Goal: Information Seeking & Learning: Learn about a topic

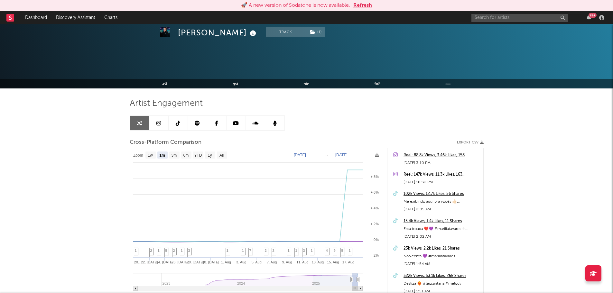
select select "1m"
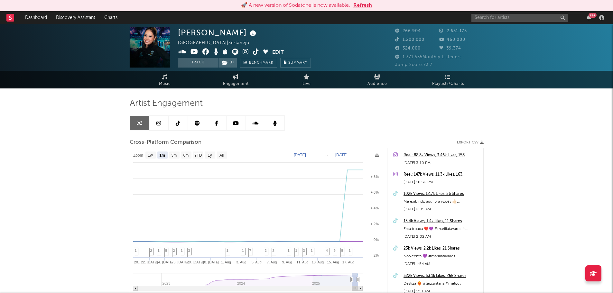
click at [364, 4] on button "Refresh" at bounding box center [362, 6] width 19 height 8
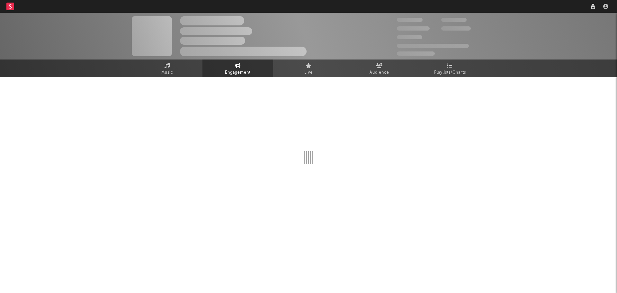
select select "1w"
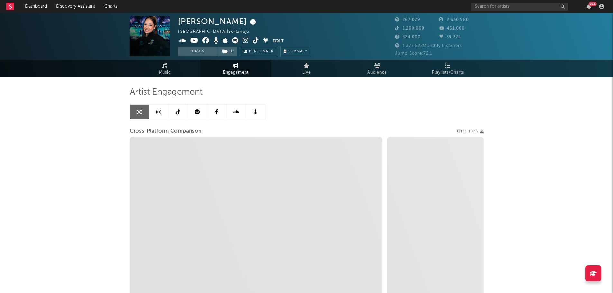
select select "1m"
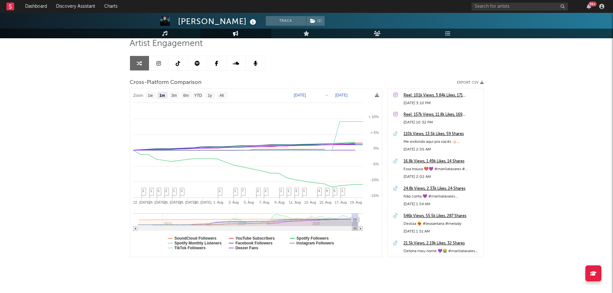
scroll to position [58, 0]
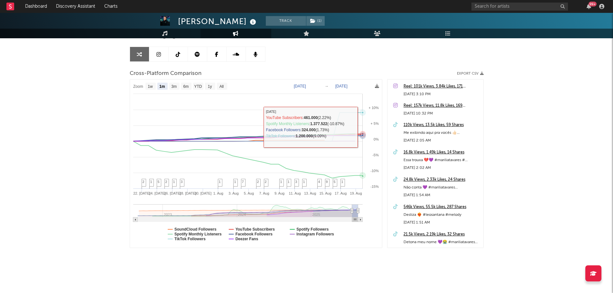
select select "1m"
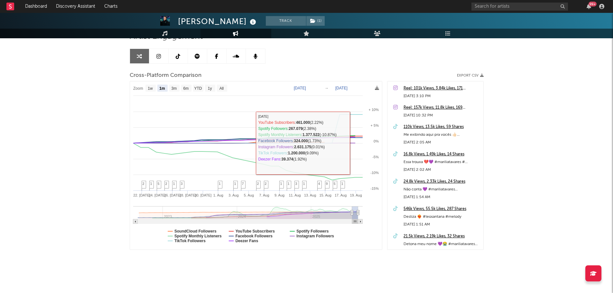
scroll to position [0, 0]
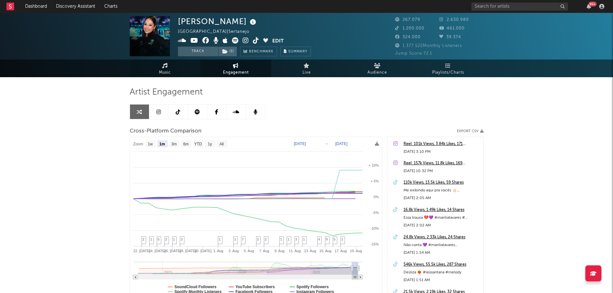
click at [159, 70] on span "Music" at bounding box center [165, 73] width 12 height 8
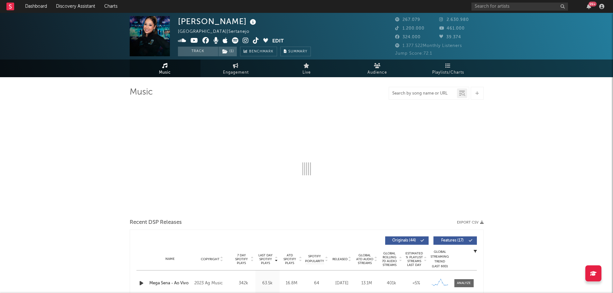
click at [419, 94] on input "text" at bounding box center [423, 93] width 68 height 5
select select "6m"
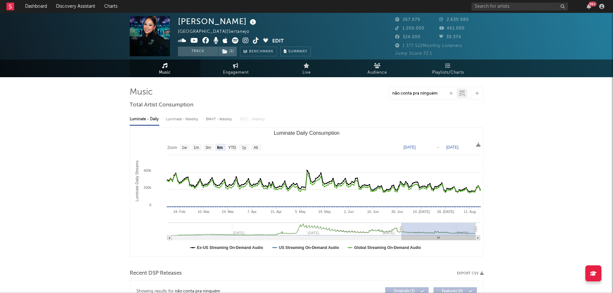
click at [441, 92] on input "não conta pra ninguém" at bounding box center [423, 93] width 68 height 5
click at [459, 92] on icon at bounding box center [462, 93] width 6 height 6
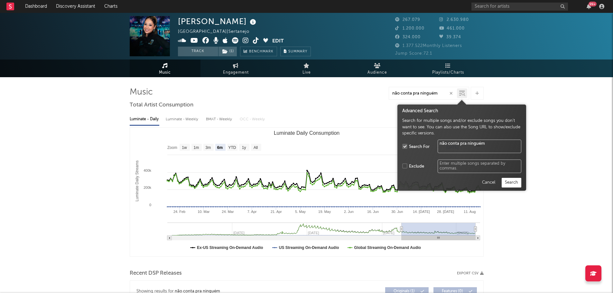
type input "não conta pra ninguém"
click at [519, 183] on button "Search" at bounding box center [511, 183] width 20 height 10
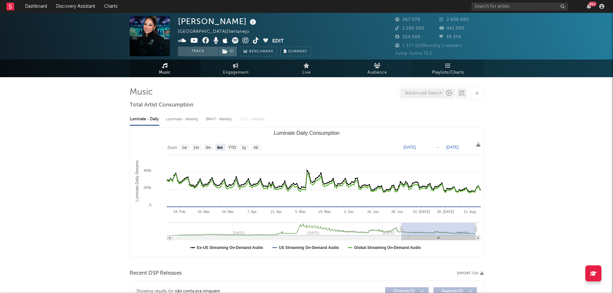
click at [432, 69] on span "Playlists/Charts" at bounding box center [448, 73] width 32 height 8
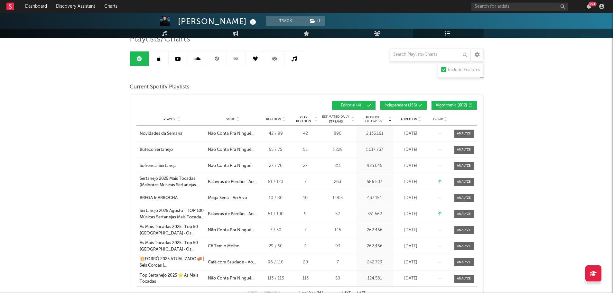
scroll to position [64, 0]
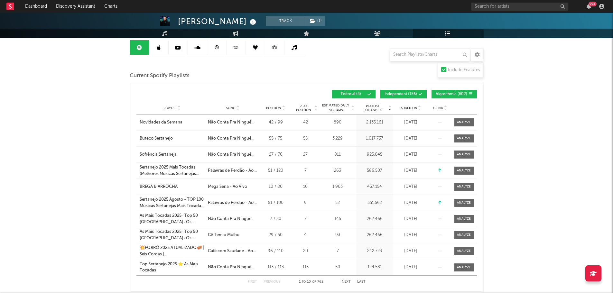
click at [238, 108] on icon at bounding box center [237, 109] width 3 height 3
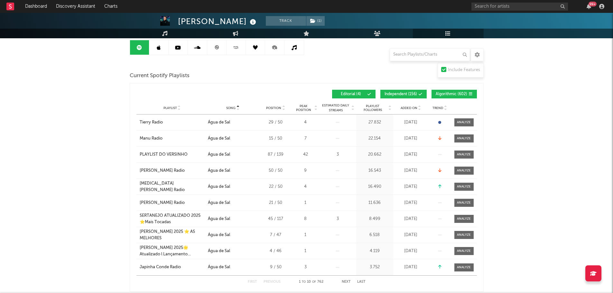
click at [238, 108] on icon at bounding box center [237, 109] width 3 height 3
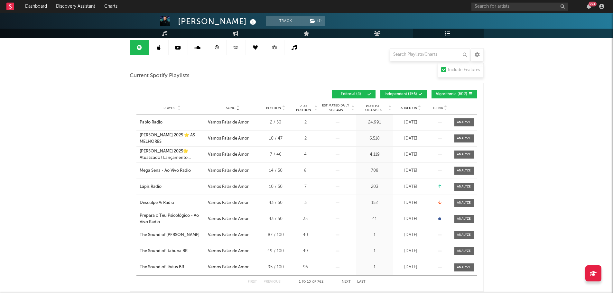
click at [238, 108] on icon at bounding box center [237, 109] width 3 height 3
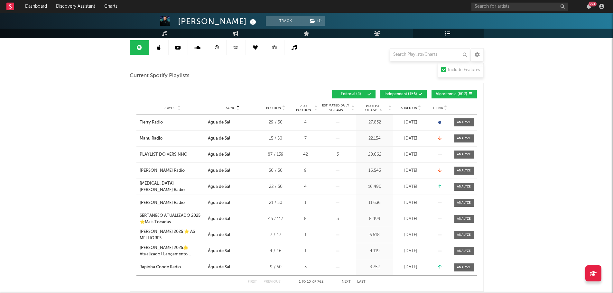
click at [238, 108] on icon at bounding box center [237, 109] width 3 height 3
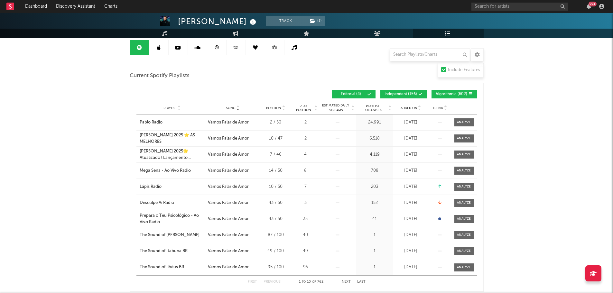
scroll to position [32, 0]
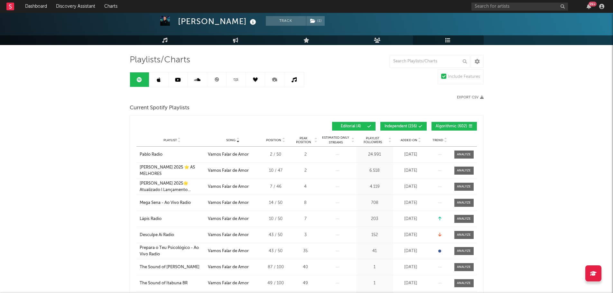
click at [364, 127] on span "Editorial ( 4 )" at bounding box center [351, 126] width 30 height 4
click at [377, 112] on div "Current Spotify Playlists" at bounding box center [307, 108] width 354 height 11
click at [373, 128] on button "Editorial ( 4 )" at bounding box center [353, 126] width 43 height 9
click at [421, 125] on icon at bounding box center [420, 126] width 4 height 4
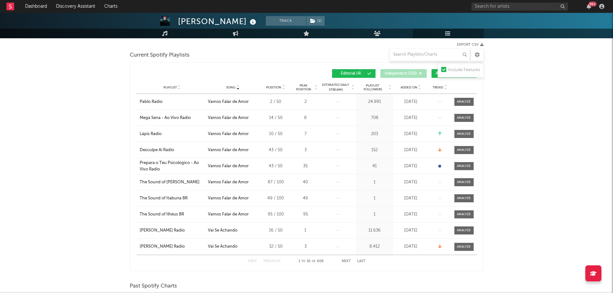
scroll to position [96, 0]
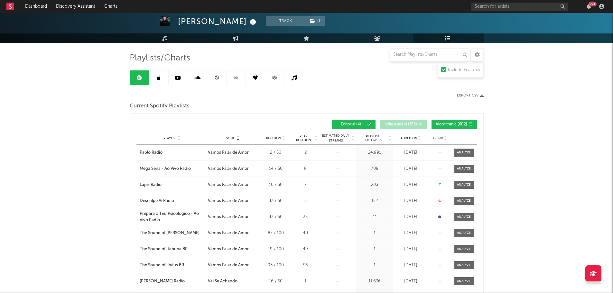
scroll to position [32, 0]
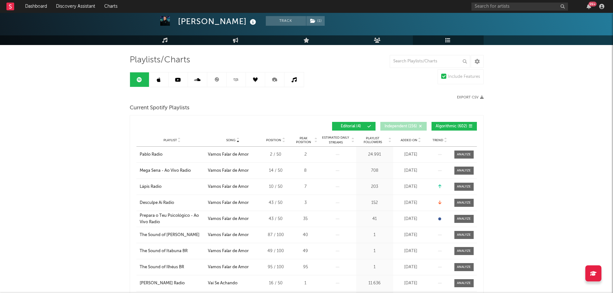
click at [463, 128] on span "Algorithmic ( 602 )" at bounding box center [451, 126] width 32 height 4
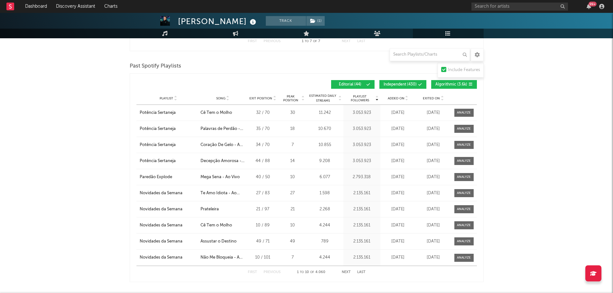
scroll to position [576, 0]
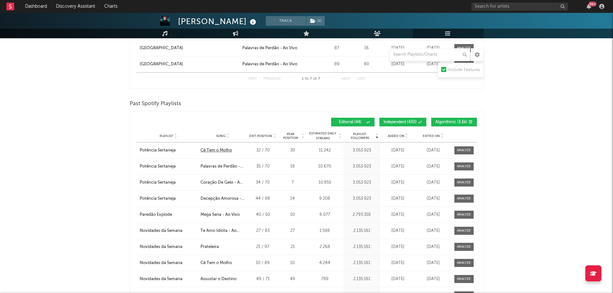
click at [205, 150] on div "Cê Tem o Molho" at bounding box center [216, 150] width 32 height 6
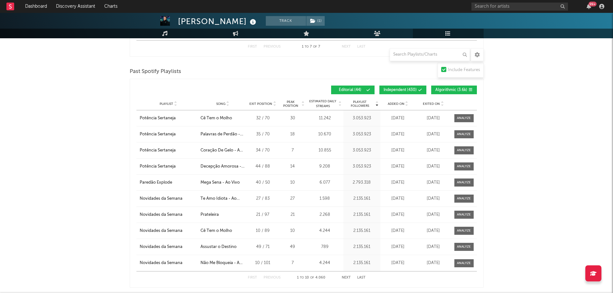
click at [415, 86] on button "Independent ( 430 )" at bounding box center [402, 90] width 47 height 9
click at [452, 90] on span "Algorithmic ( 3.6k )" at bounding box center [451, 90] width 32 height 4
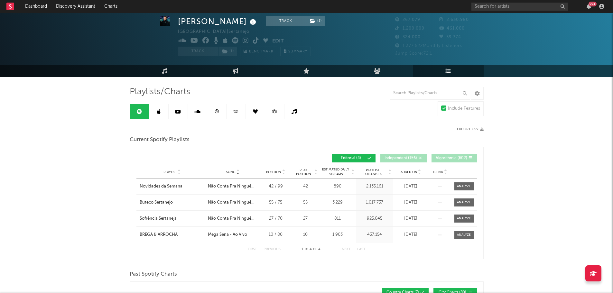
scroll to position [0, 0]
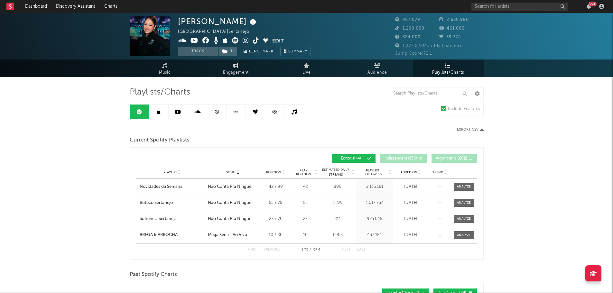
click at [251, 108] on link at bounding box center [255, 112] width 19 height 14
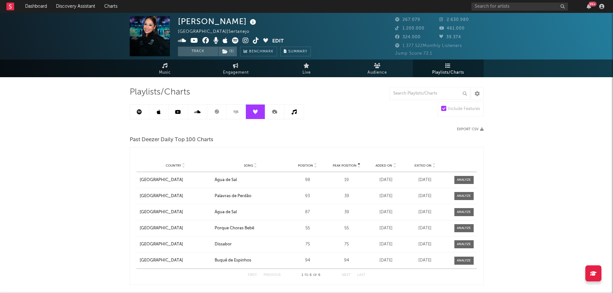
click at [173, 111] on link at bounding box center [177, 112] width 19 height 14
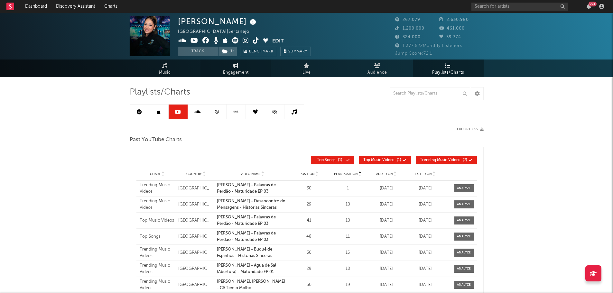
click at [240, 68] on link "Engagement" at bounding box center [235, 68] width 71 height 18
select select "1w"
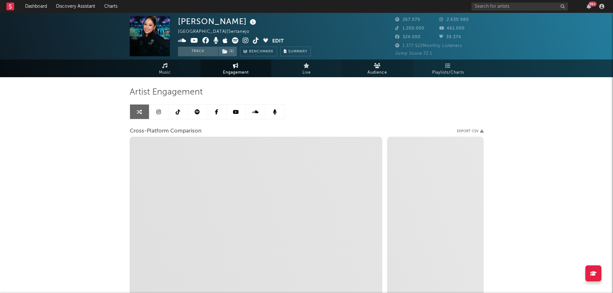
click at [378, 71] on span "Audience" at bounding box center [377, 73] width 20 height 8
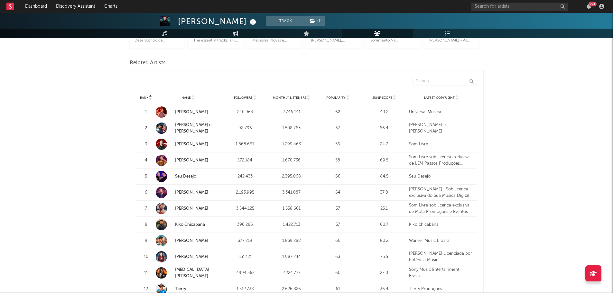
scroll to position [9, 0]
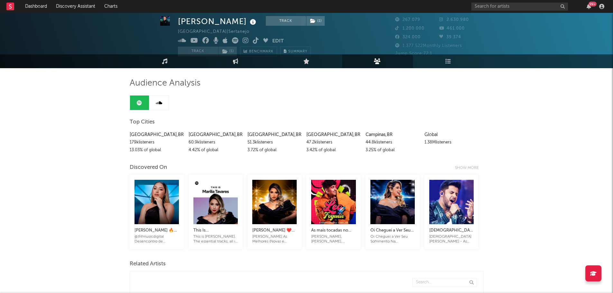
drag, startPoint x: 135, startPoint y: 142, endPoint x: 362, endPoint y: 141, distance: 227.3
click at [362, 141] on div "[GEOGRAPHIC_DATA] , BR 179k listeners 13.03 % of global [GEOGRAPHIC_DATA] , [GE…" at bounding box center [307, 141] width 354 height 26
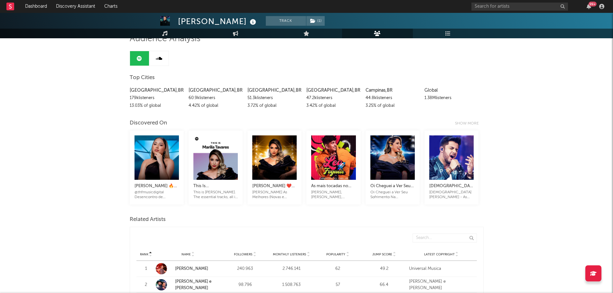
scroll to position [0, 0]
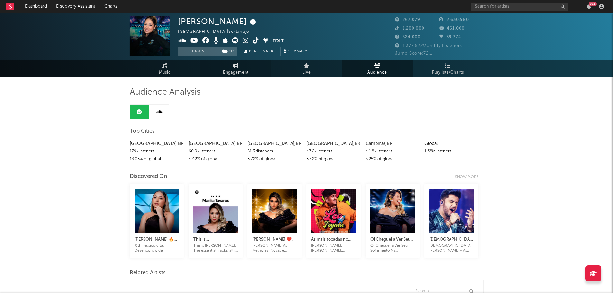
click at [241, 72] on span "Engagement" at bounding box center [236, 73] width 26 height 8
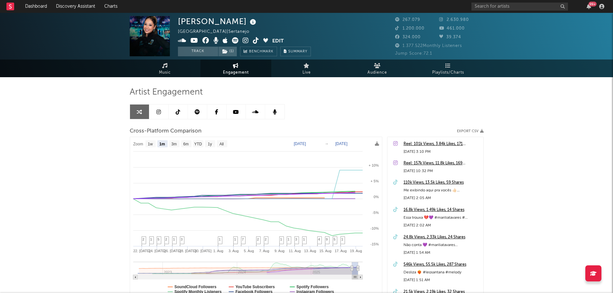
select select "1m"
click at [170, 64] on link "Music" at bounding box center [165, 68] width 71 height 18
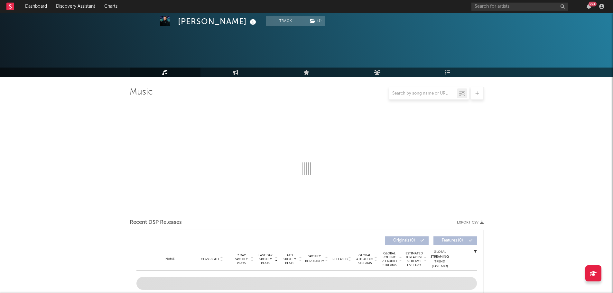
scroll to position [597, 0]
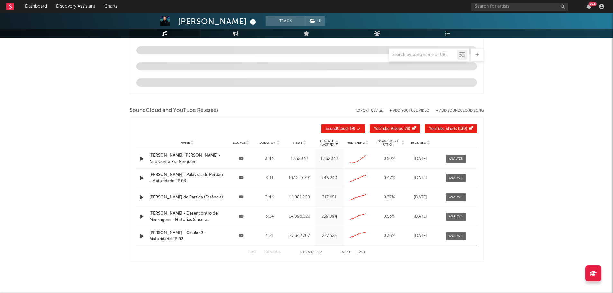
select select "6m"
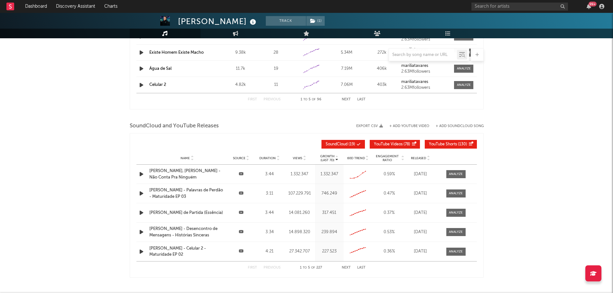
scroll to position [691, 0]
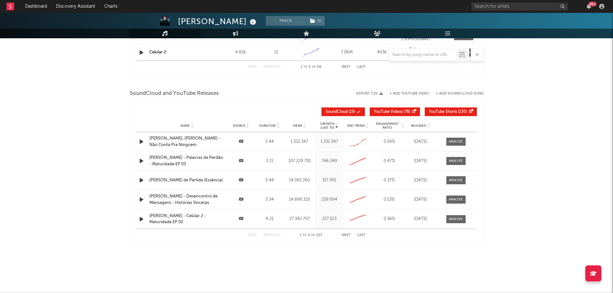
click at [445, 142] on div at bounding box center [450, 142] width 29 height 8
click at [451, 142] on div at bounding box center [456, 141] width 14 height 5
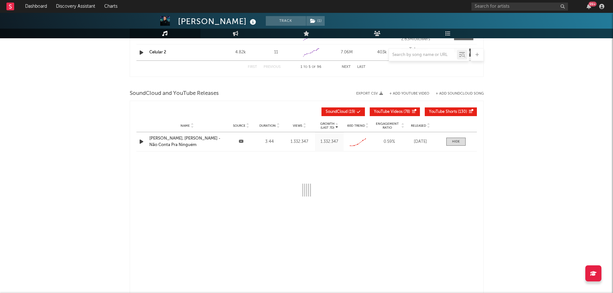
select select "All"
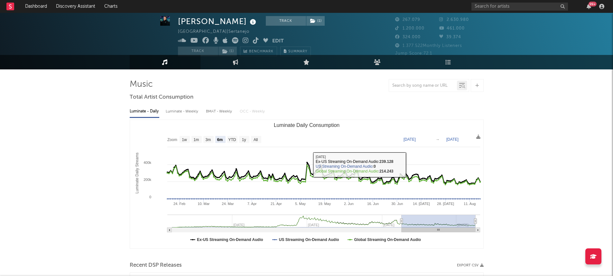
scroll to position [0, 0]
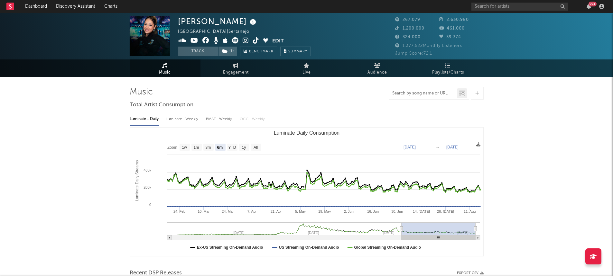
click at [411, 93] on input "text" at bounding box center [423, 93] width 68 height 5
click at [460, 95] on icon at bounding box center [462, 93] width 6 height 6
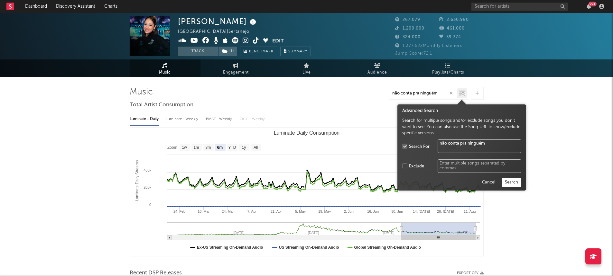
type input "não conta pra ninguém"
click at [507, 181] on button "Search" at bounding box center [511, 183] width 20 height 10
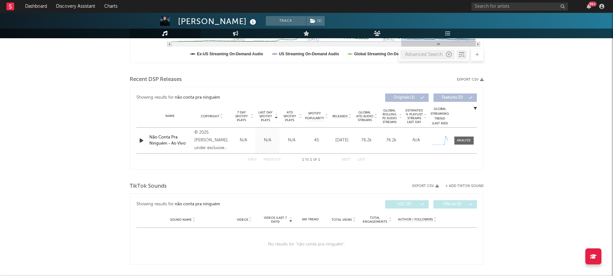
scroll to position [193, 0]
click at [460, 141] on div at bounding box center [464, 141] width 14 height 5
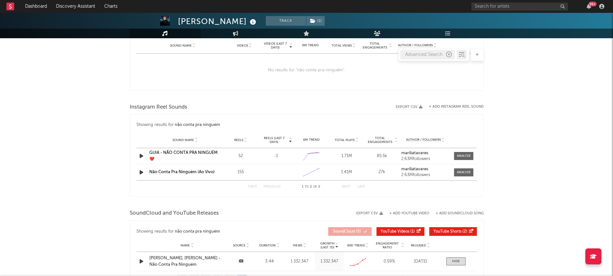
scroll to position [675, 0]
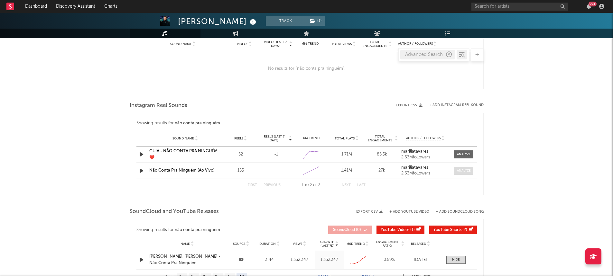
click at [458, 170] on div at bounding box center [464, 170] width 14 height 5
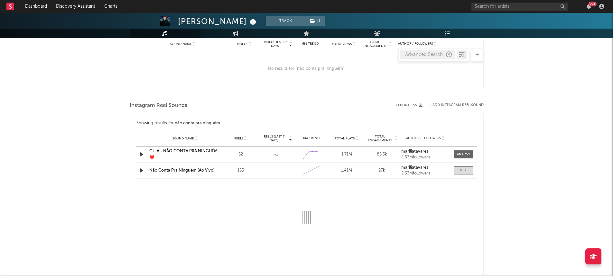
select select "1w"
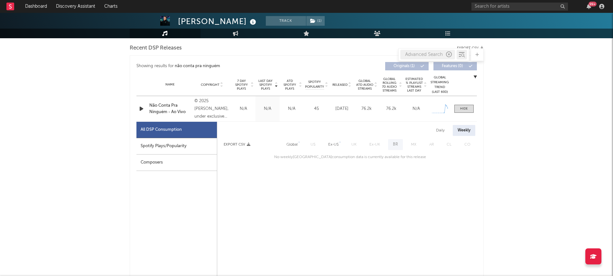
scroll to position [193, 0]
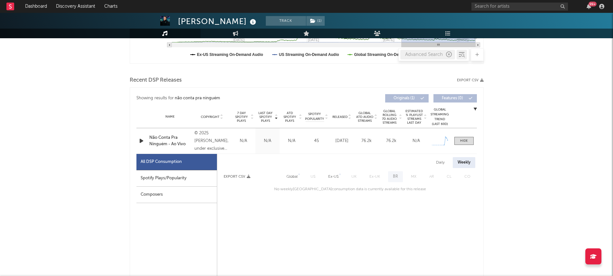
click at [165, 179] on div "Spotify Plays/Popularity" at bounding box center [176, 178] width 80 height 16
select select "1w"
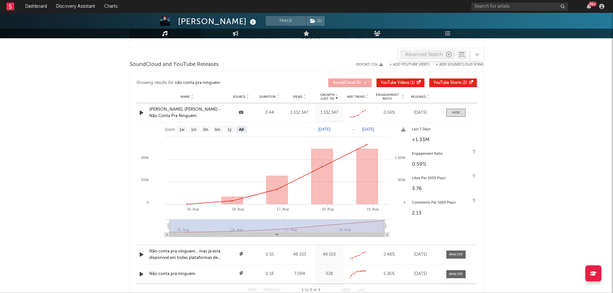
scroll to position [923, 0]
